Goal: Manage account settings

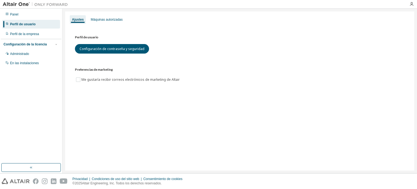
click at [39, 45] on font "Configuración de la licencia" at bounding box center [25, 44] width 43 height 4
click at [412, 2] on icon "button" at bounding box center [411, 4] width 4 height 4
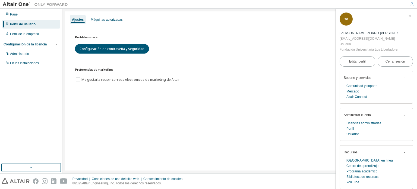
scroll to position [1, 0]
